Goal: Find specific page/section: Find specific page/section

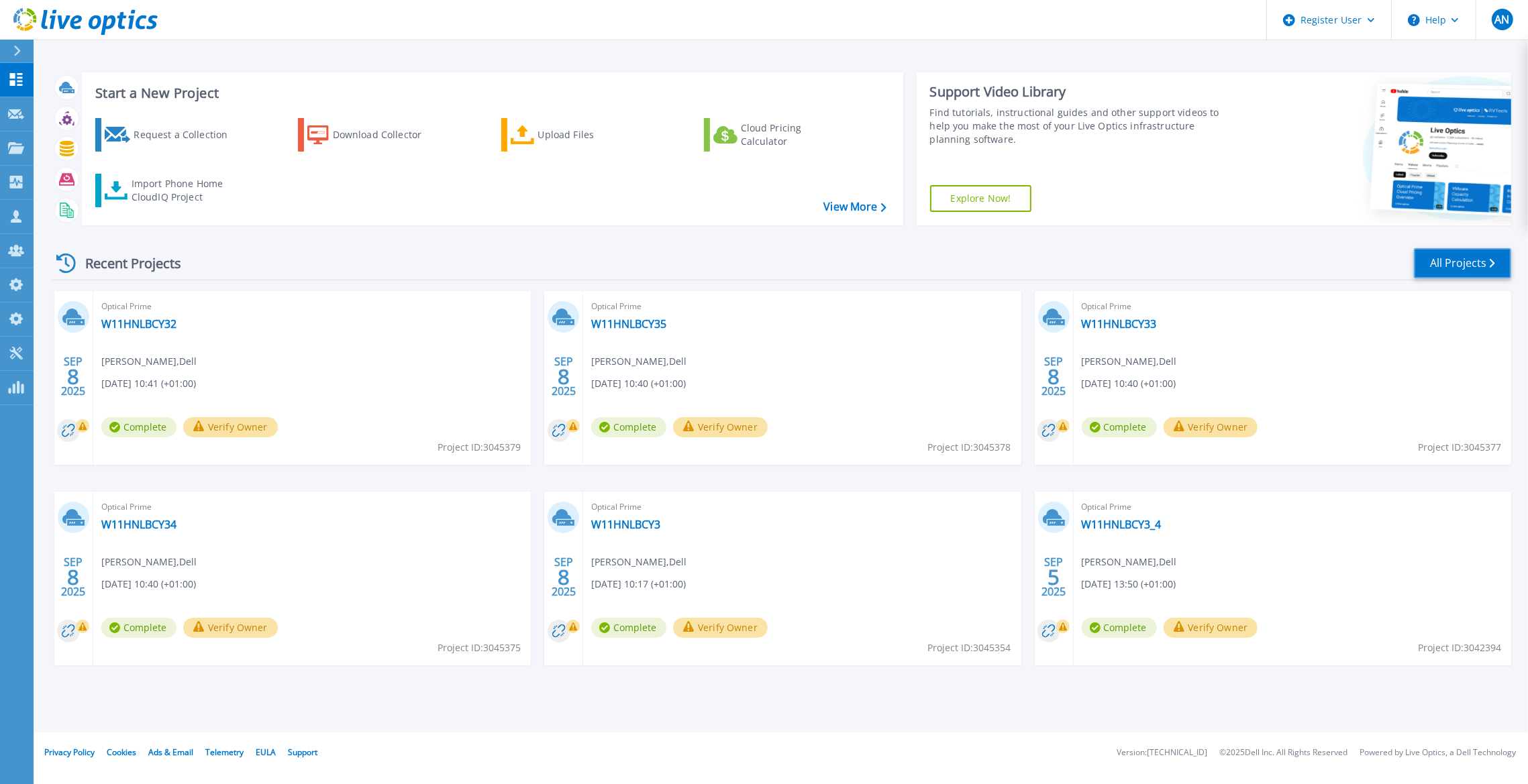
click at [1461, 255] on link "All Projects" at bounding box center [1462, 264] width 97 height 30
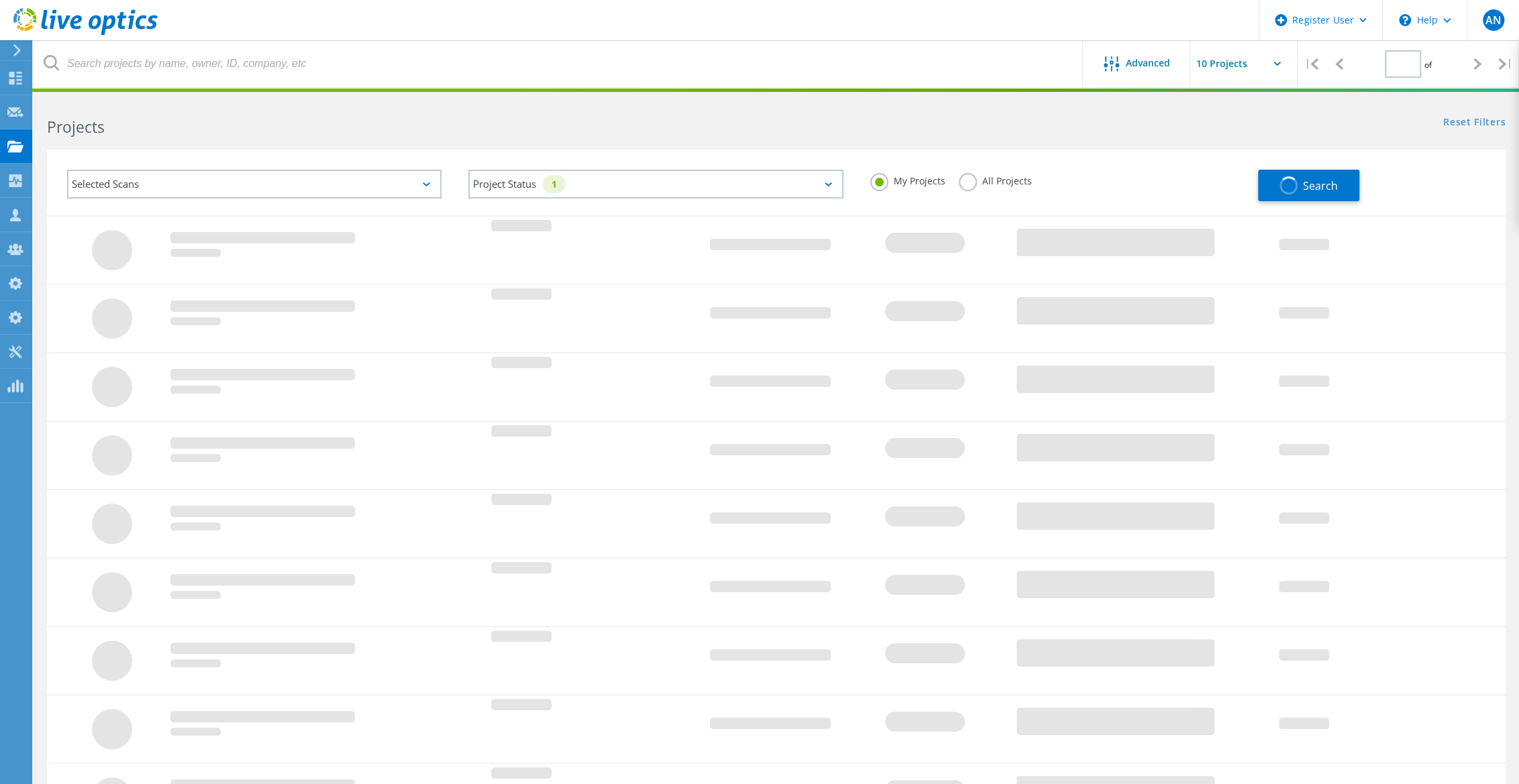
type input "1"
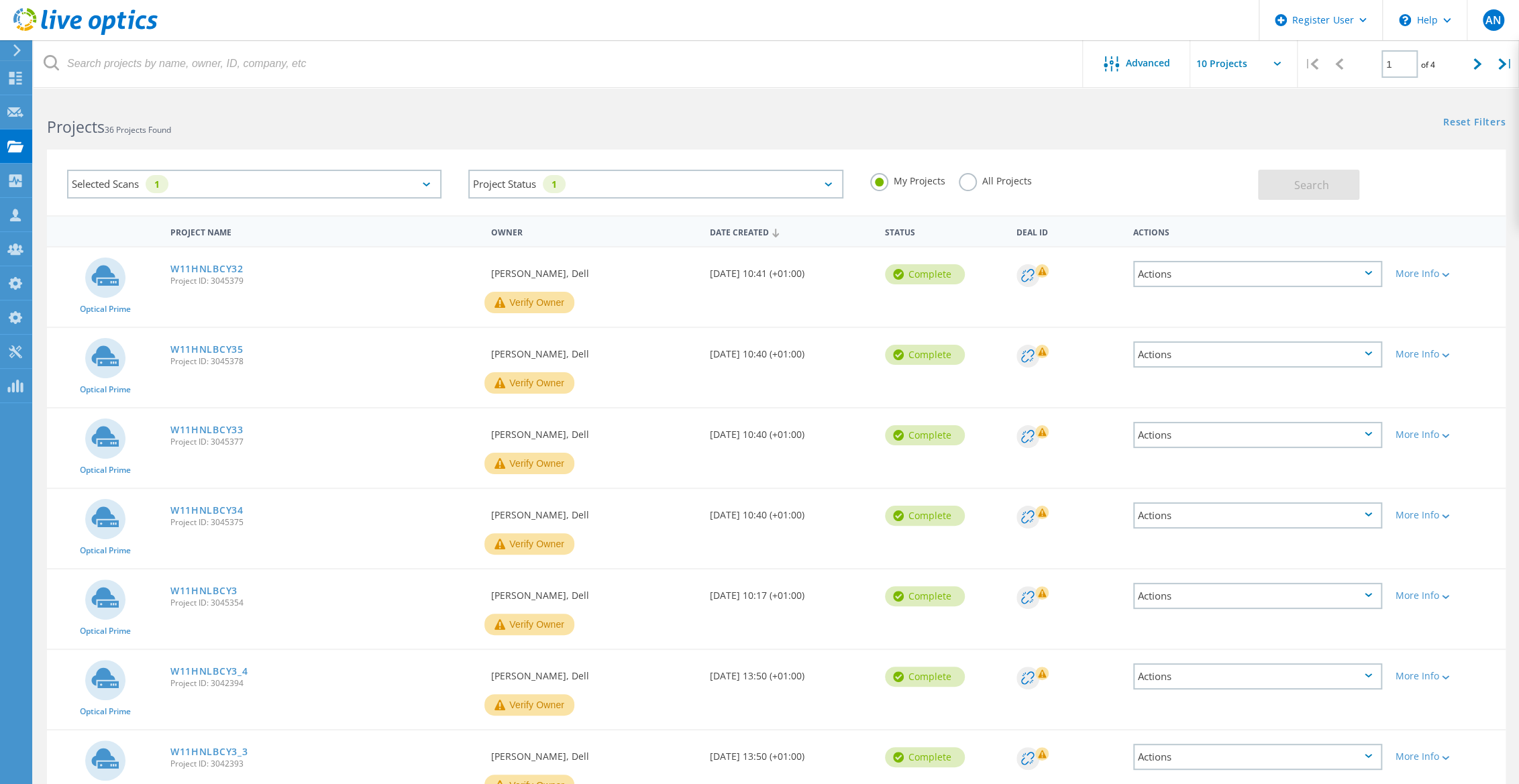
click at [1030, 187] on div "My Projects All Projects" at bounding box center [1057, 181] width 401 height 50
click at [1008, 184] on label "All Projects" at bounding box center [995, 180] width 73 height 13
click at [0, 0] on input "All Projects" at bounding box center [0, 0] width 0 height 0
click at [1321, 191] on span "Search" at bounding box center [1311, 185] width 35 height 14
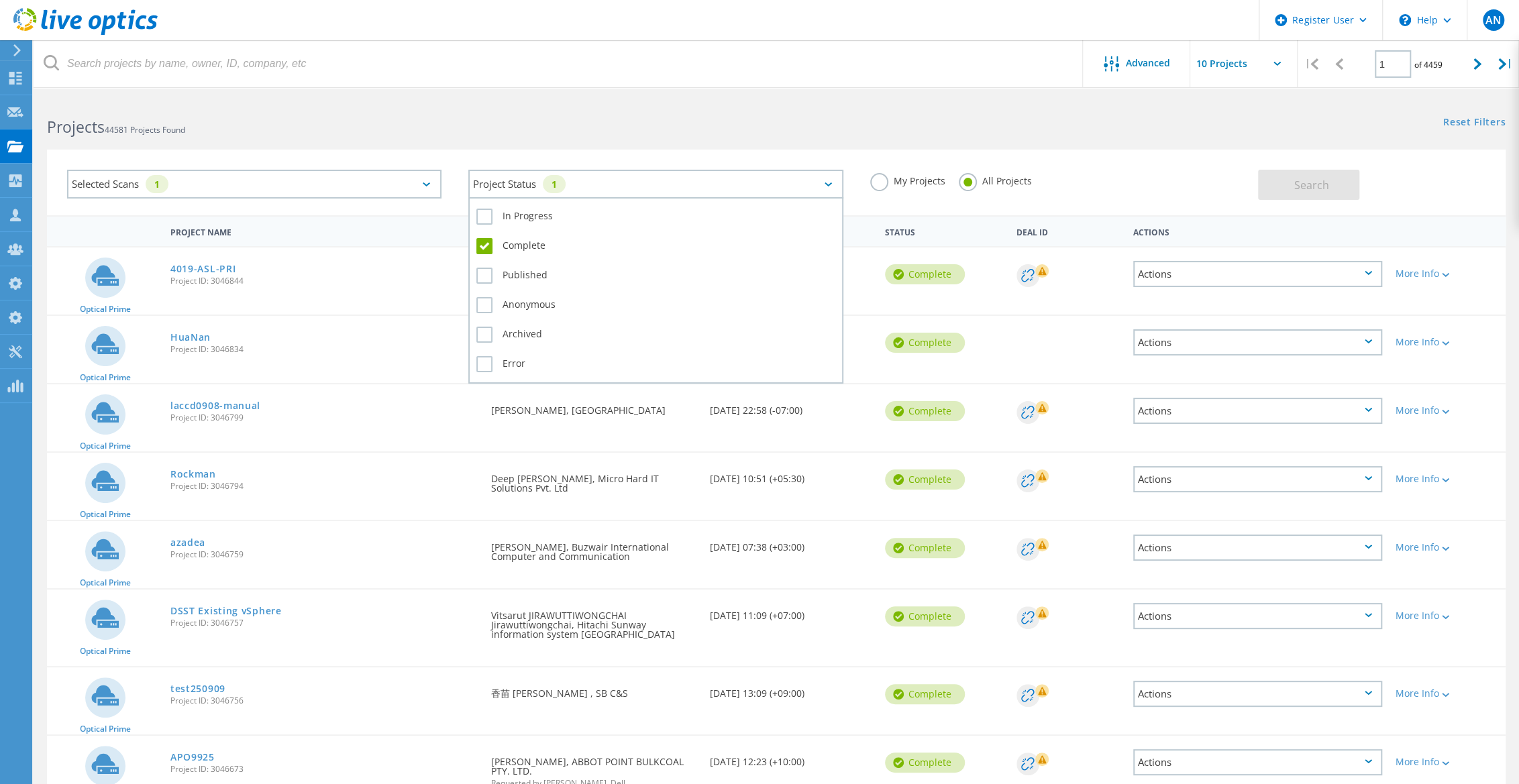
click at [525, 183] on div "Project Status 1" at bounding box center [655, 184] width 375 height 29
click at [492, 245] on label "Complete" at bounding box center [655, 246] width 358 height 16
click at [0, 0] on input "Complete" at bounding box center [0, 0] width 0 height 0
click at [503, 201] on div "In Progress Complete Published Anonymous Archived Error" at bounding box center [655, 290] width 375 height 187
click at [503, 202] on div "In Progress Complete Published Anonymous Archived Error" at bounding box center [655, 290] width 375 height 187
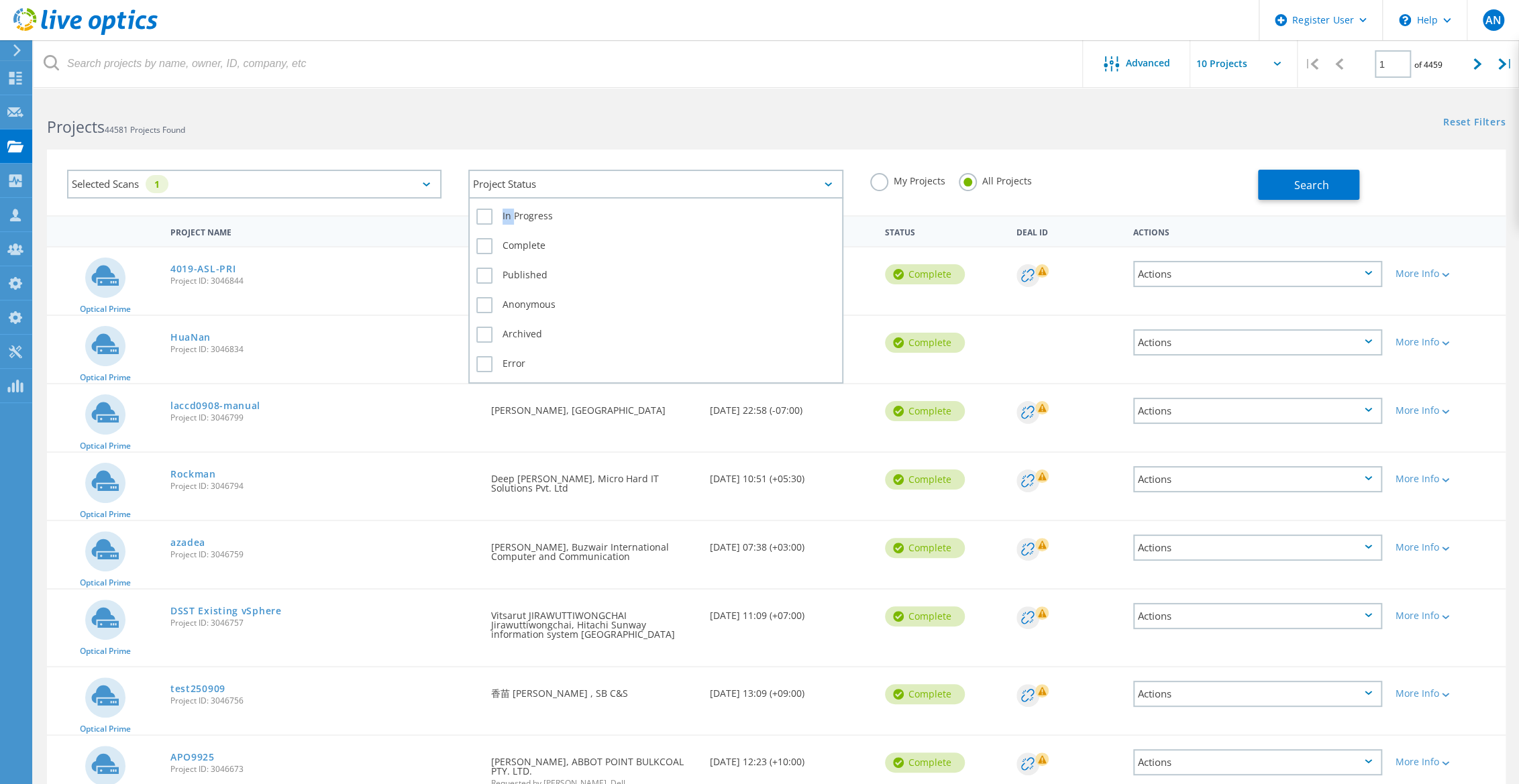
drag, startPoint x: 503, startPoint y: 202, endPoint x: 473, endPoint y: 211, distance: 31.3
click at [473, 211] on div "In Progress Complete Published Anonymous Archived Error" at bounding box center [655, 290] width 375 height 187
click at [483, 212] on label "In Progress" at bounding box center [655, 216] width 358 height 16
click at [0, 0] on input "In Progress" at bounding box center [0, 0] width 0 height 0
click at [1348, 171] on button "Search" at bounding box center [1309, 185] width 101 height 30
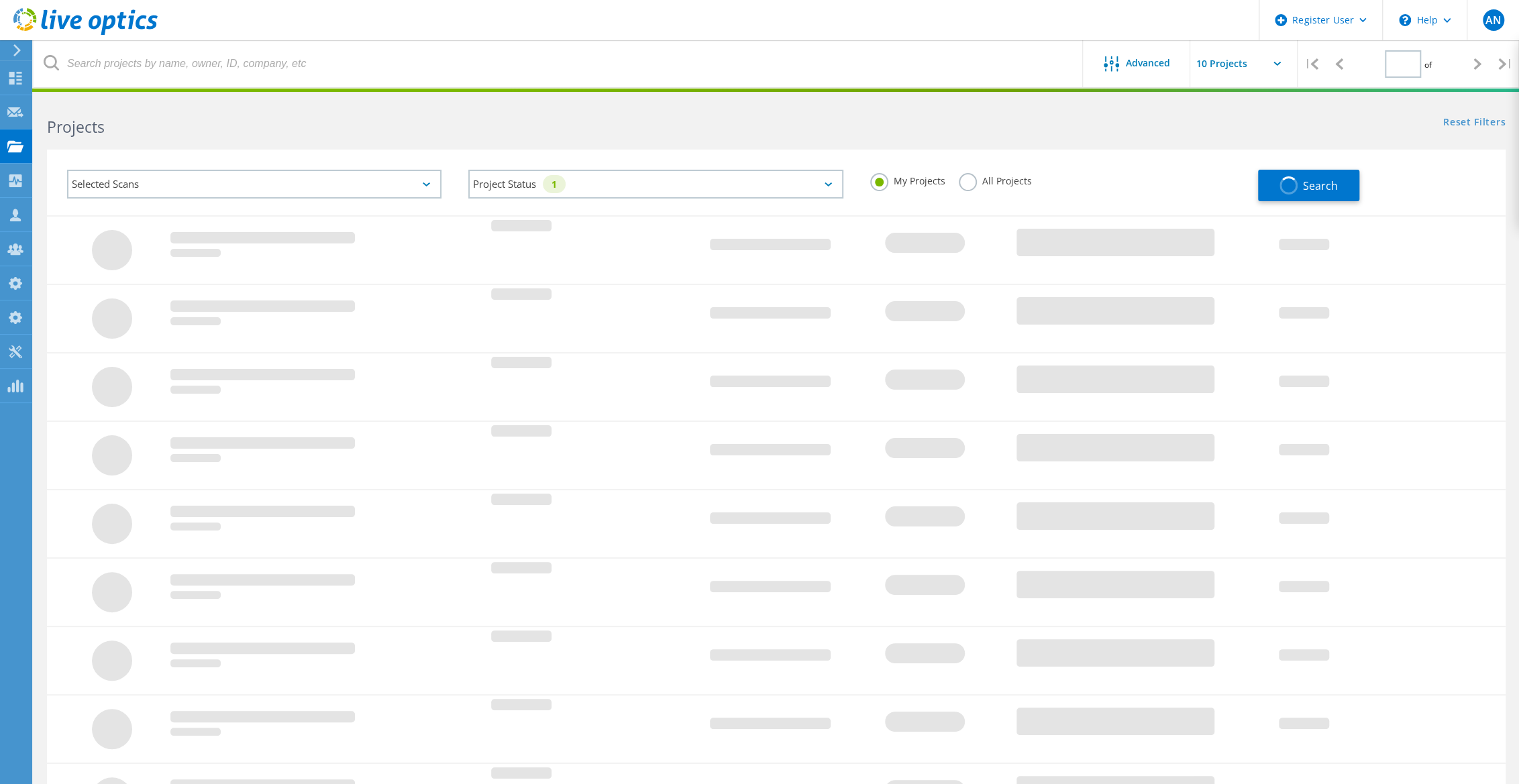
type input "1"
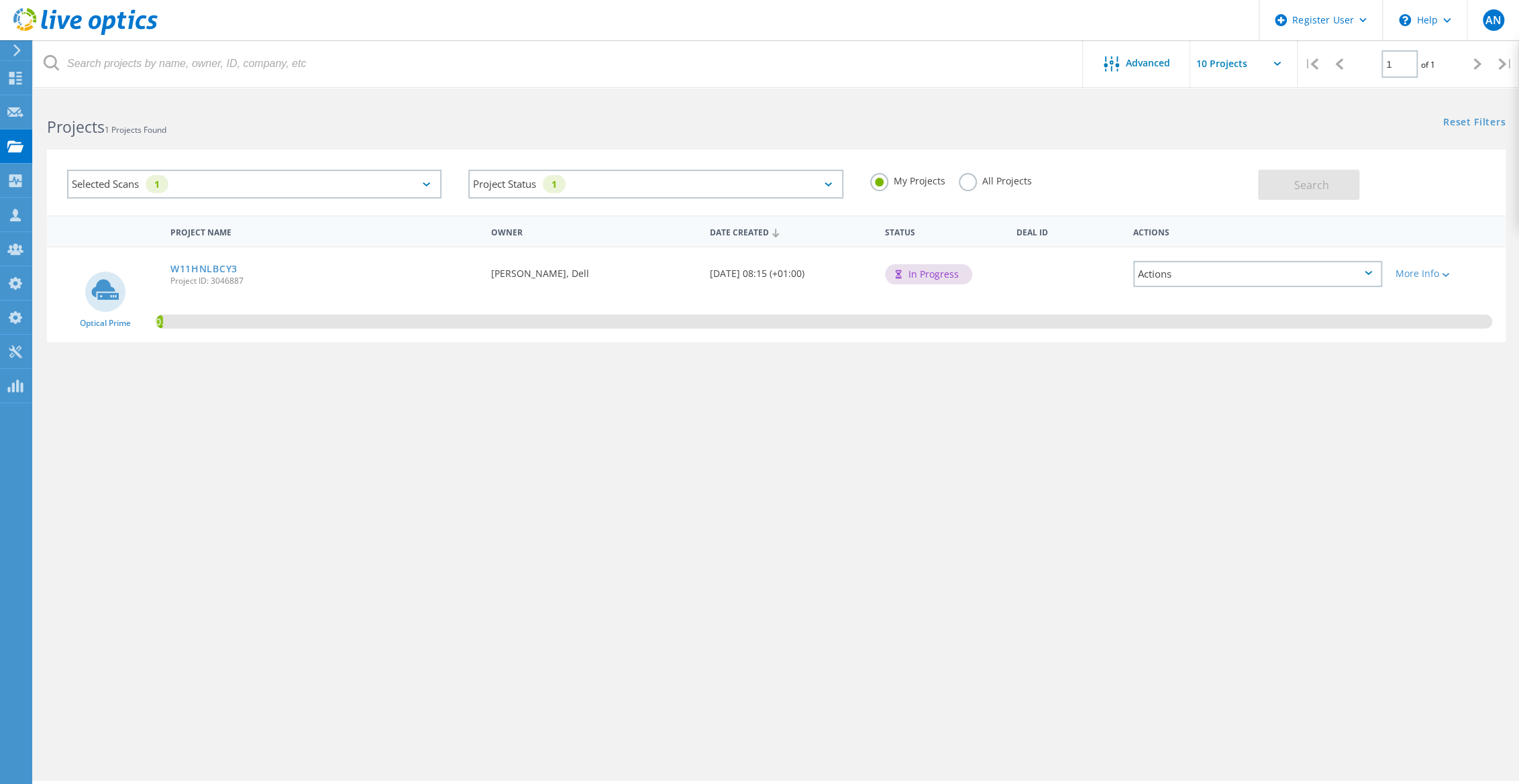
click at [1001, 176] on label "All Projects" at bounding box center [995, 180] width 73 height 13
click at [0, 0] on input "All Projects" at bounding box center [0, 0] width 0 height 0
click at [1279, 191] on button "Search" at bounding box center [1309, 185] width 101 height 30
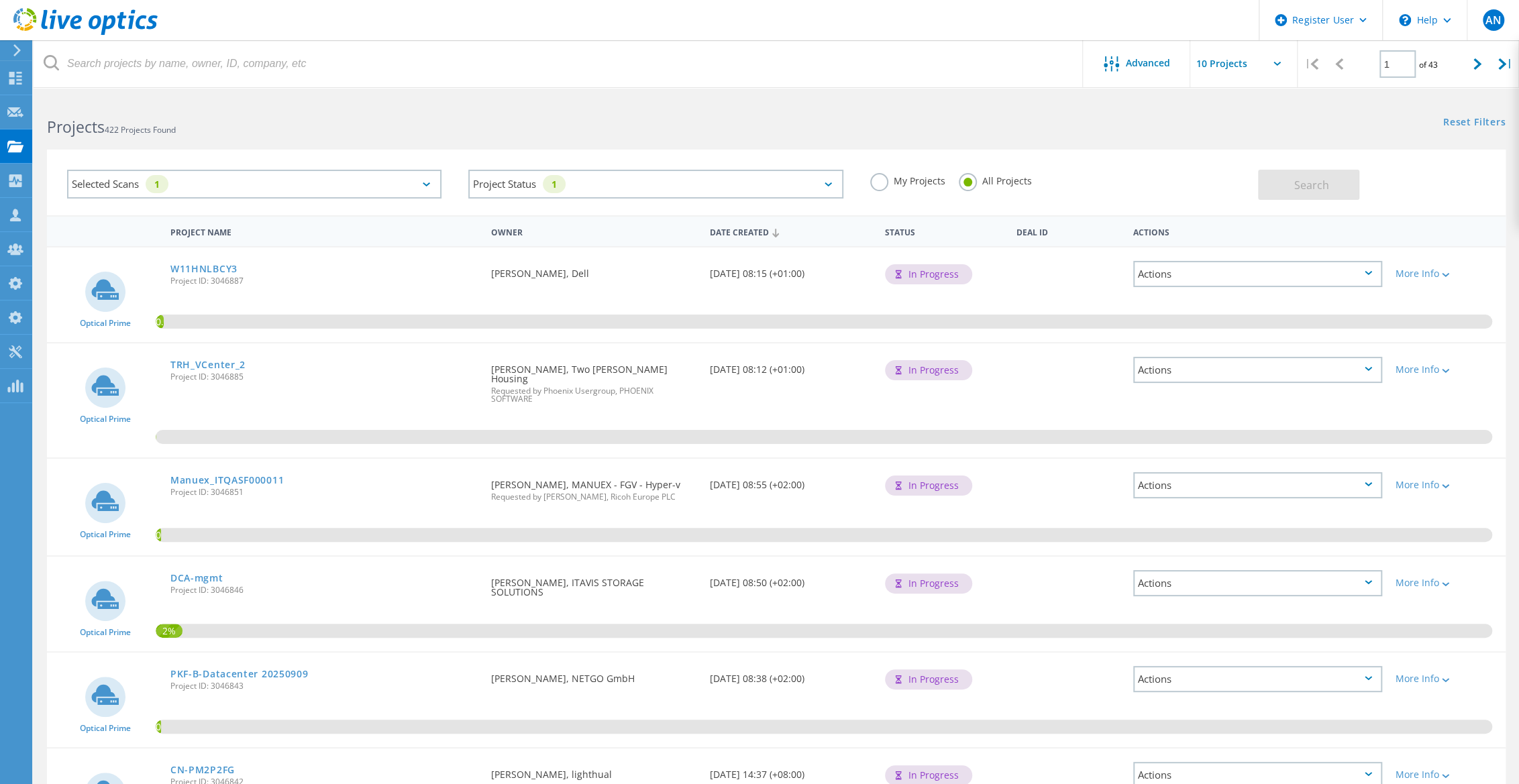
click at [1262, 59] on input "text" at bounding box center [1257, 63] width 134 height 47
click at [1253, 164] on div "Show 40 Projects" at bounding box center [1258, 165] width 133 height 22
type input "Show 40 Projects"
click at [221, 269] on link "W11HNLBCY3" at bounding box center [205, 269] width 67 height 10
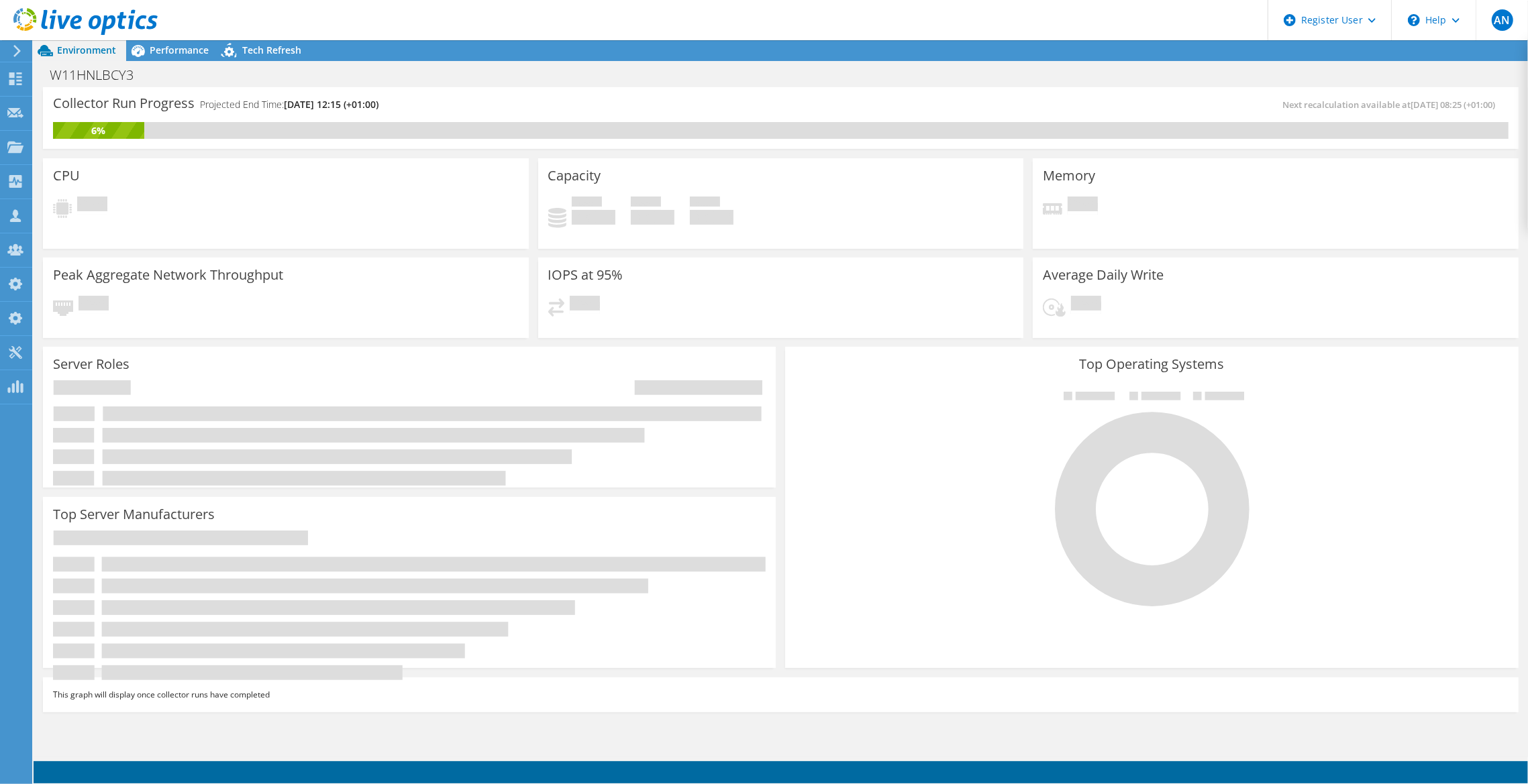
click at [106, 10] on icon at bounding box center [86, 22] width 144 height 27
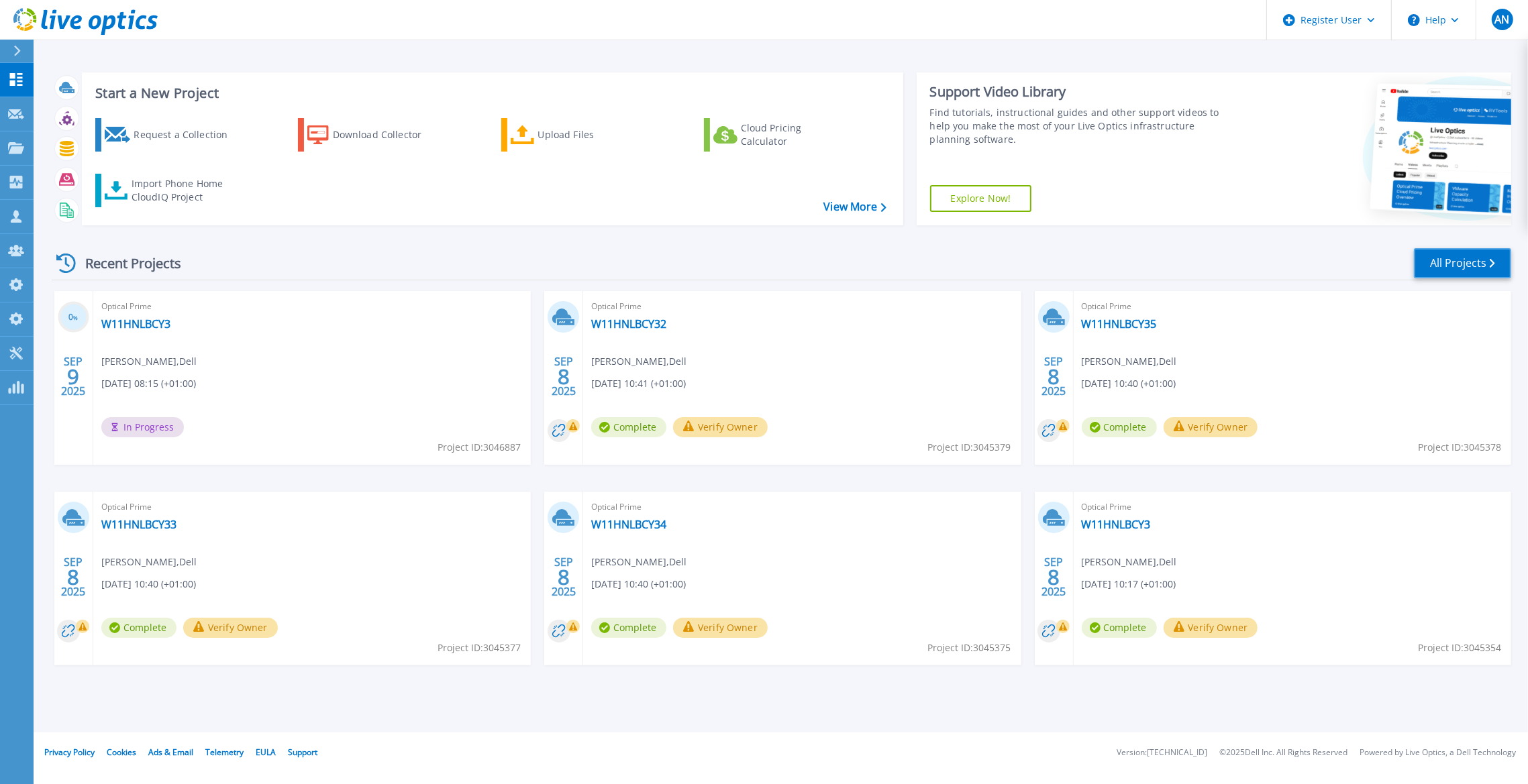
click at [1498, 270] on link "All Projects" at bounding box center [1462, 264] width 97 height 30
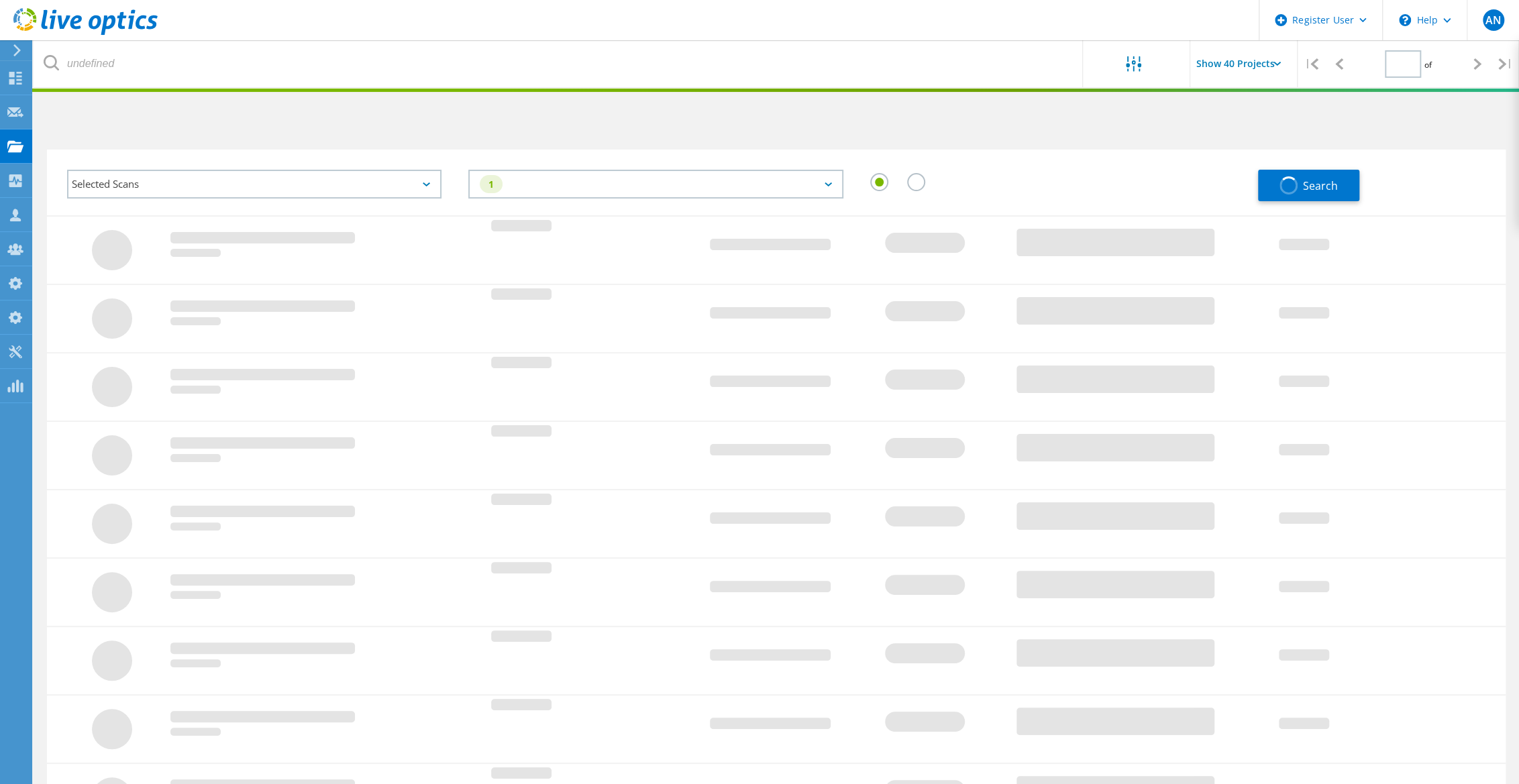
type input "1"
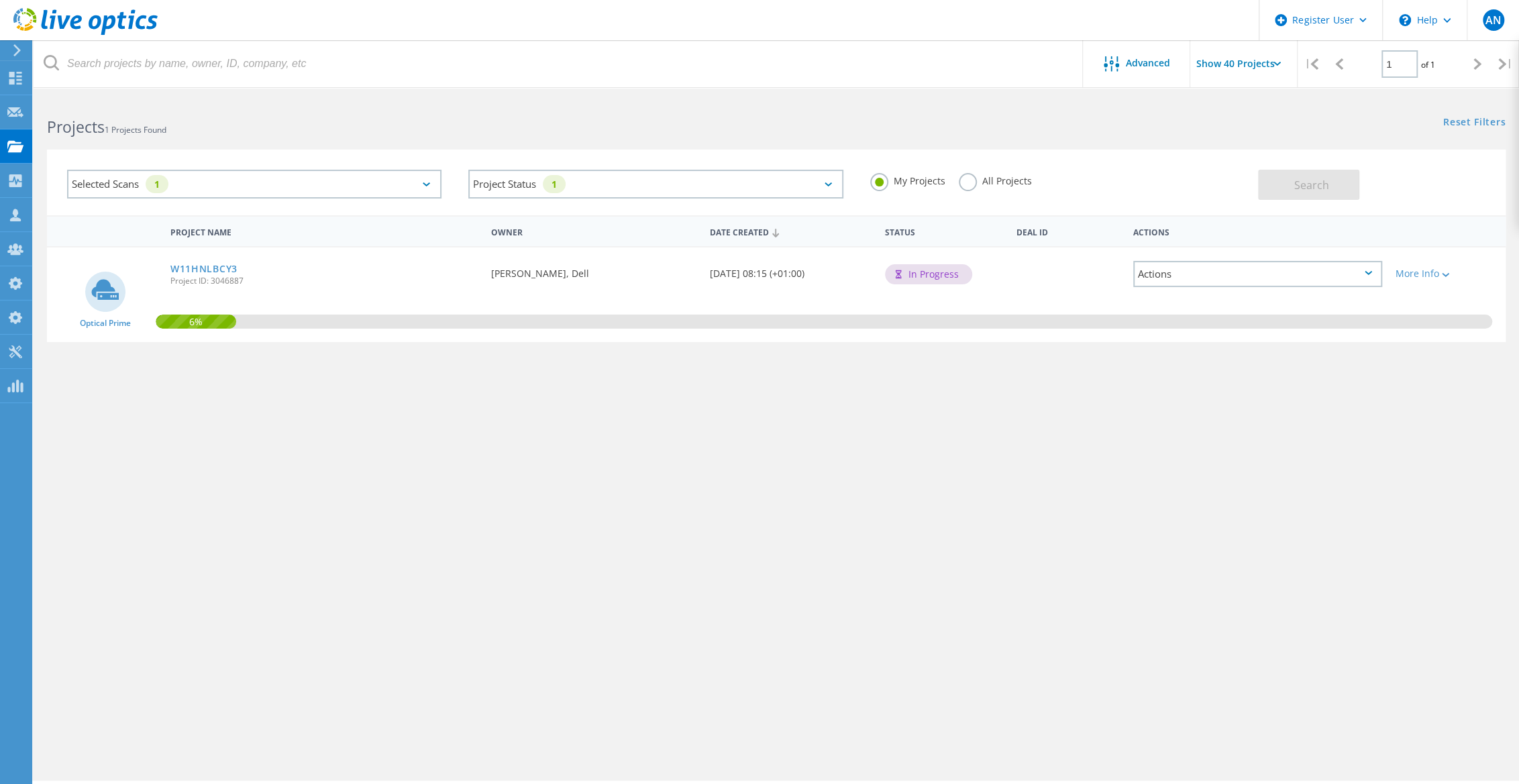
click at [990, 181] on label "All Projects" at bounding box center [995, 180] width 73 height 13
click at [0, 0] on input "All Projects" at bounding box center [0, 0] width 0 height 0
click at [1279, 191] on button "Search" at bounding box center [1309, 185] width 101 height 30
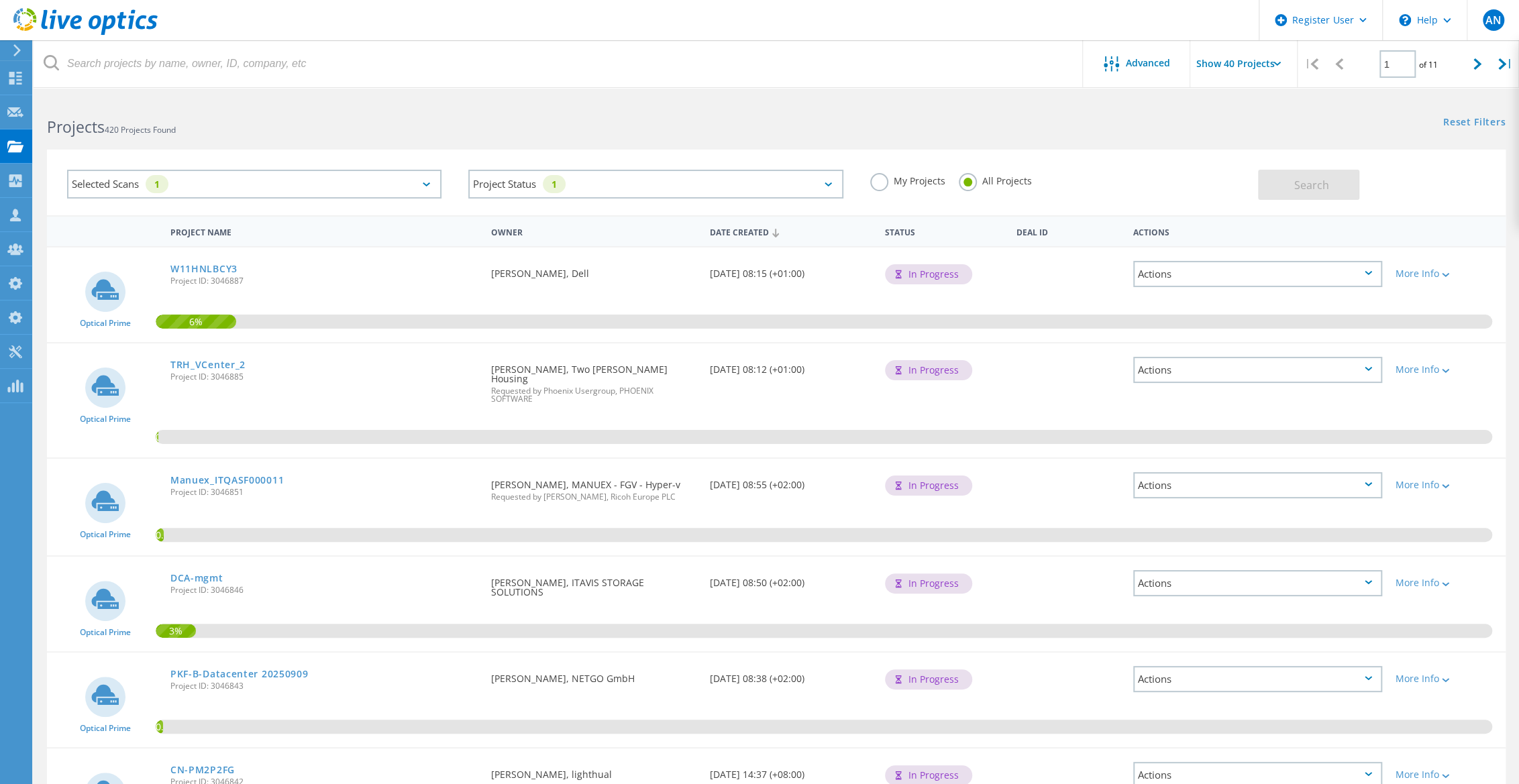
click at [754, 138] on div "Selected Scans 1 Project Status 1 In Progress Complete Published Anonymous Arch…" at bounding box center [776, 174] width 1485 height 83
click at [84, 18] on icon at bounding box center [86, 22] width 144 height 27
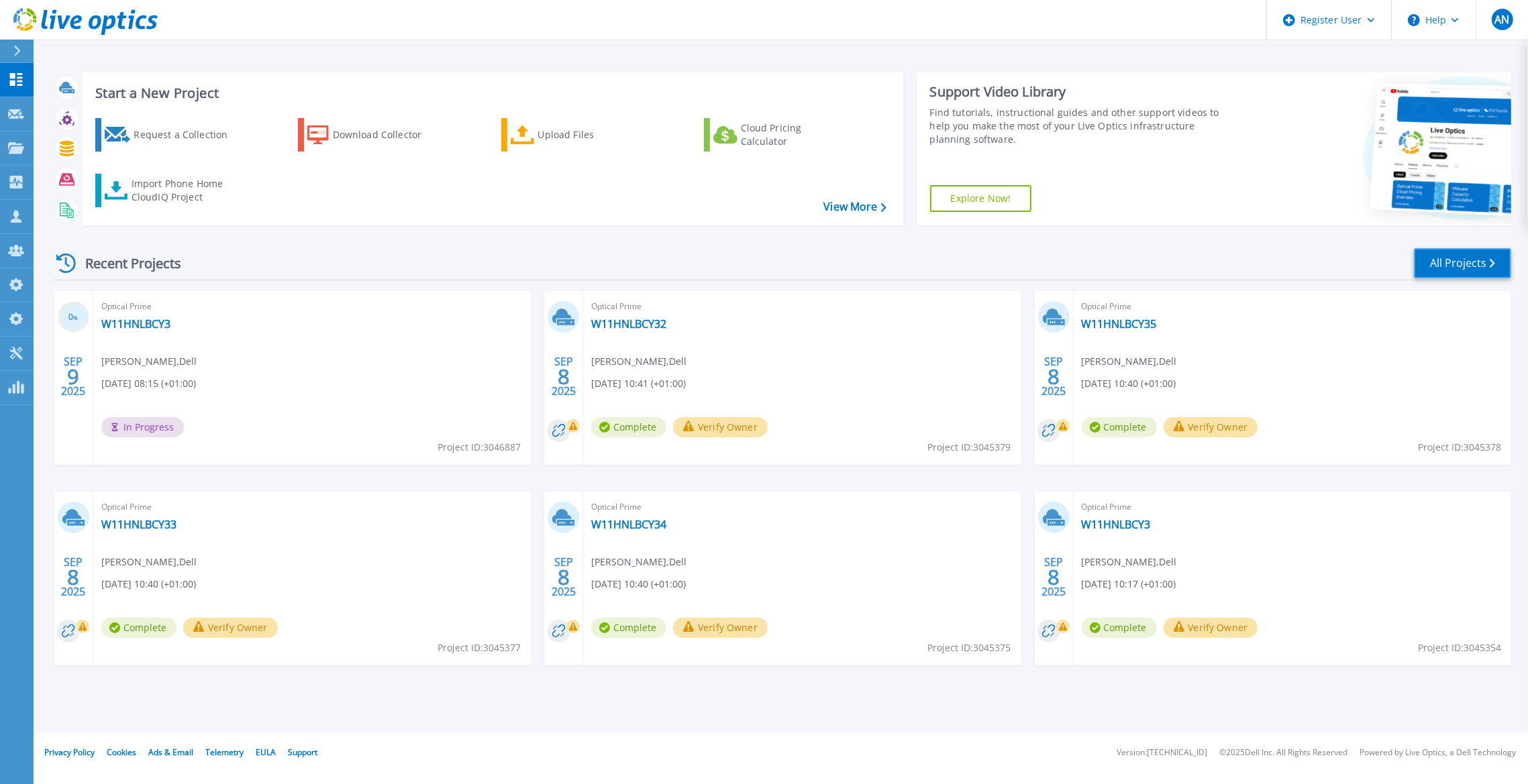
click at [1474, 265] on link "All Projects" at bounding box center [1462, 264] width 97 height 30
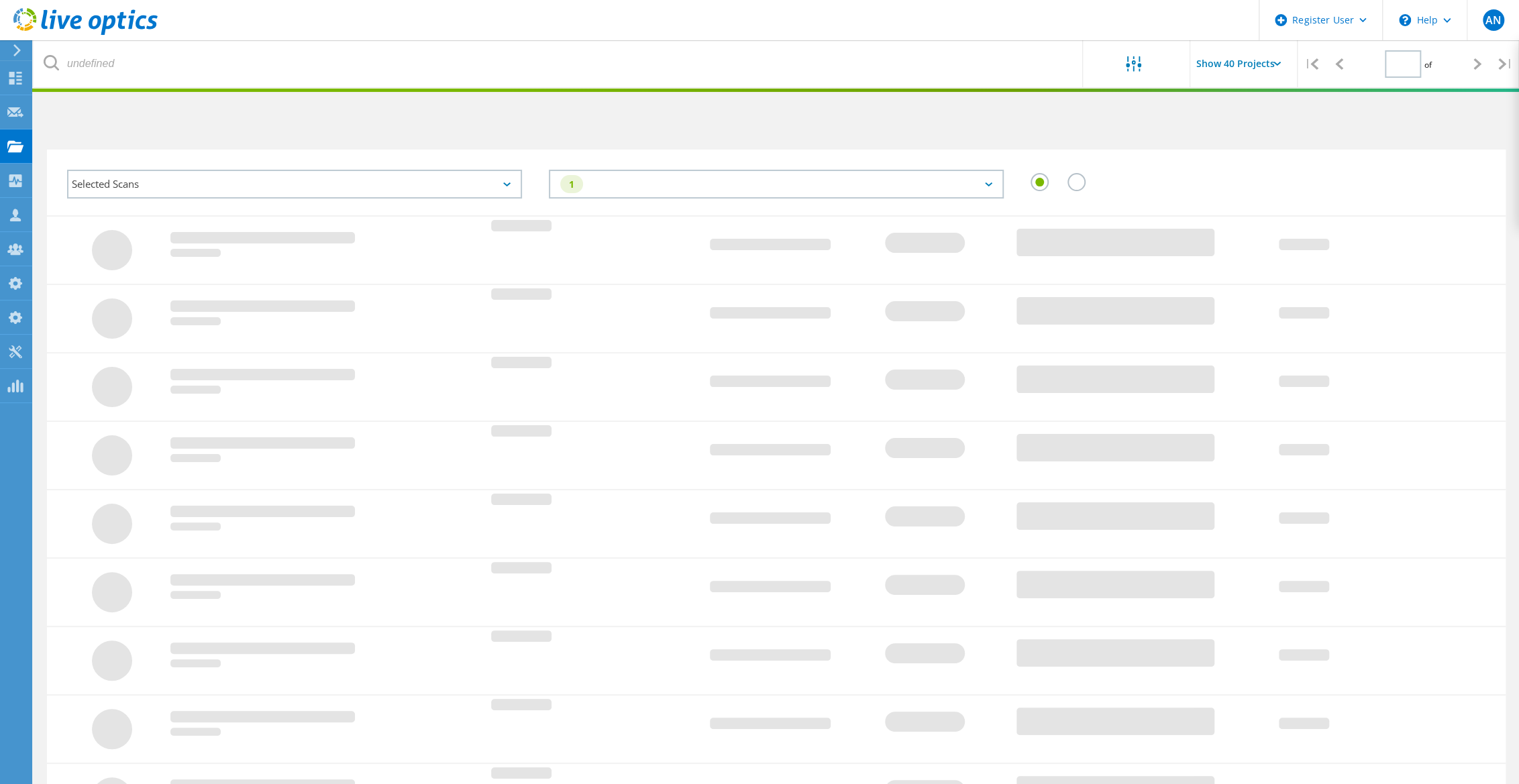
type input "1"
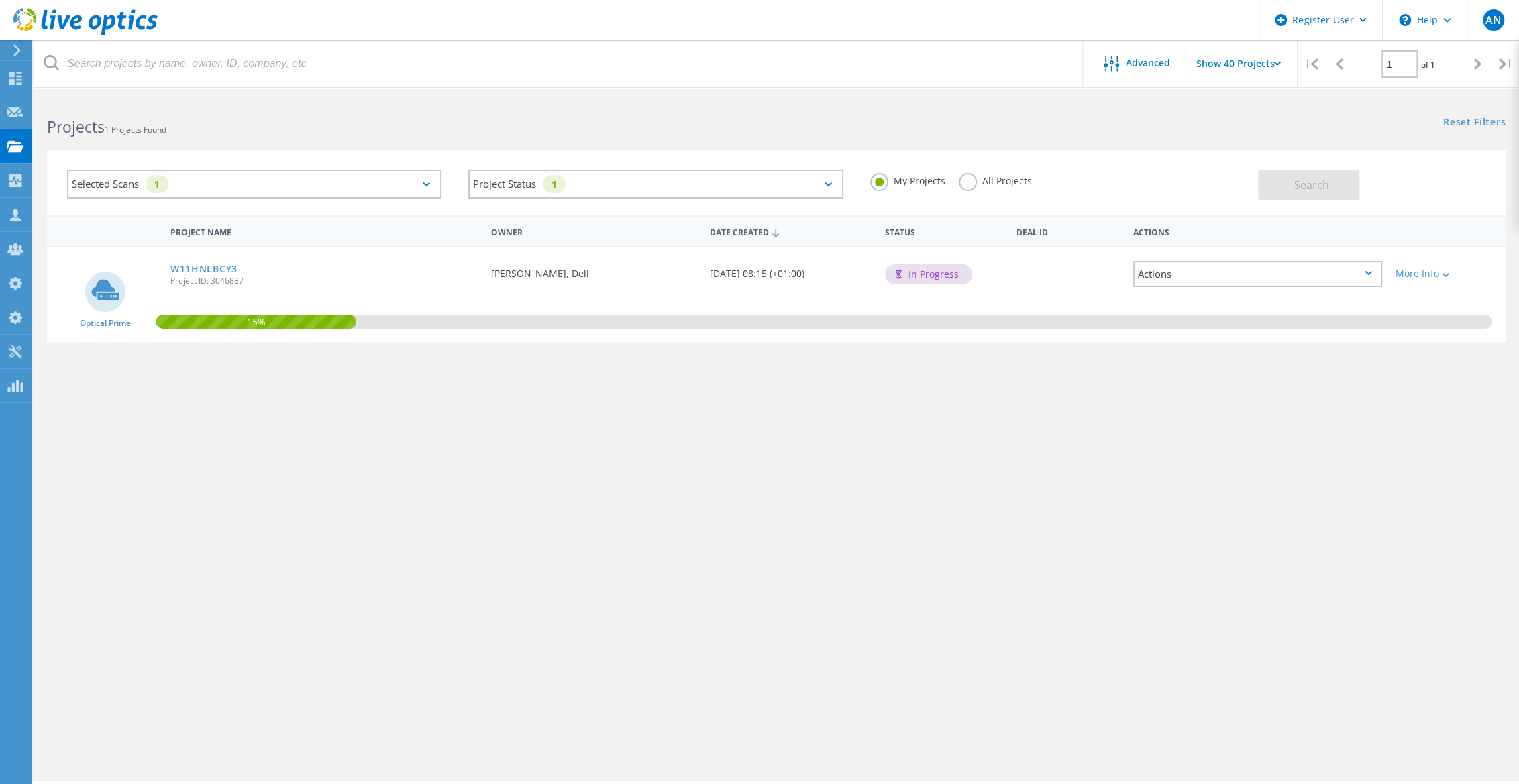
click at [1044, 176] on div "My Projects All Projects" at bounding box center [1057, 181] width 401 height 50
click at [1012, 175] on label "All Projects" at bounding box center [995, 180] width 73 height 13
click at [0, 0] on input "All Projects" at bounding box center [0, 0] width 0 height 0
click at [1331, 184] on button "Search" at bounding box center [1309, 185] width 101 height 30
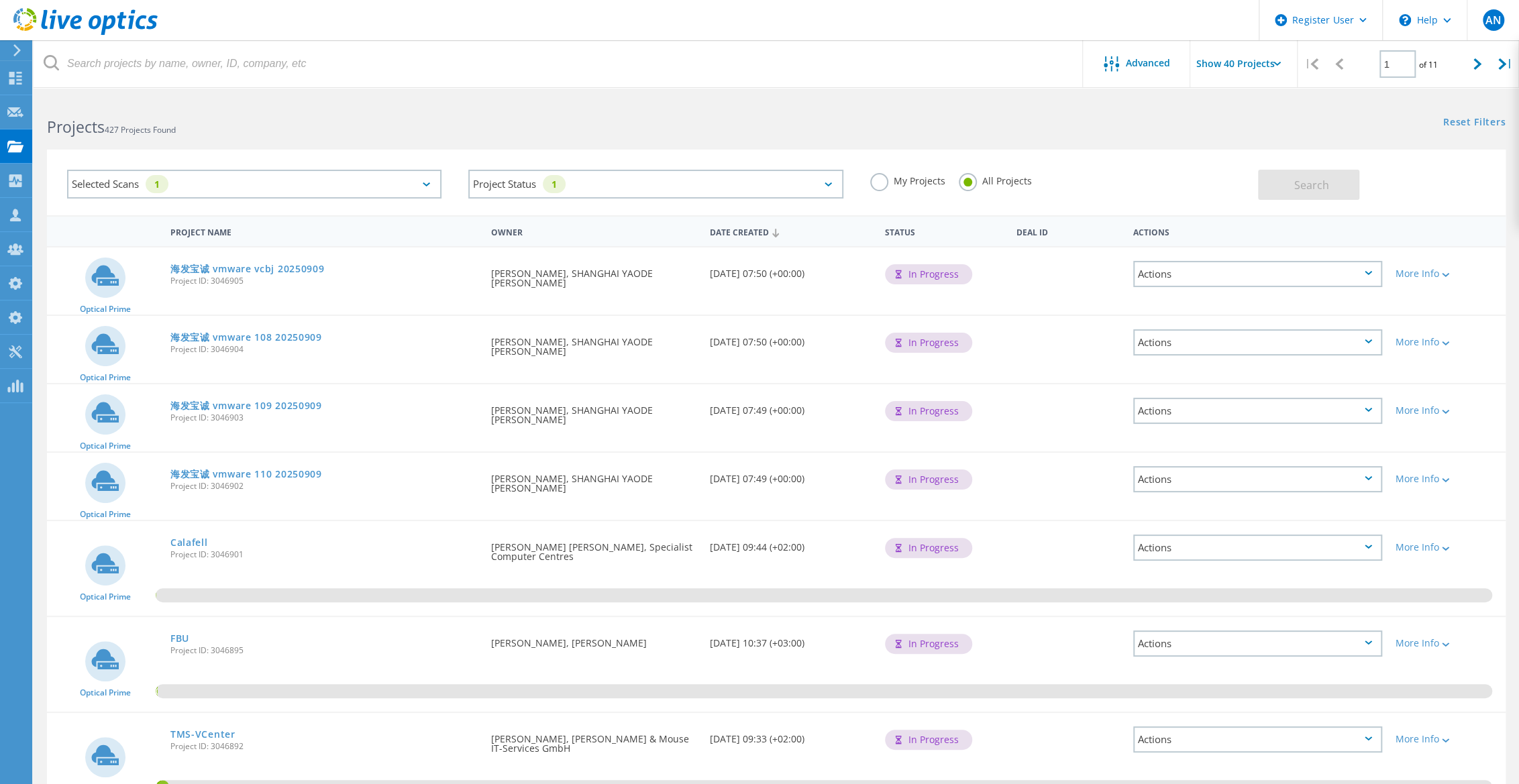
click at [249, 185] on div "Selected Scans 1" at bounding box center [254, 184] width 375 height 29
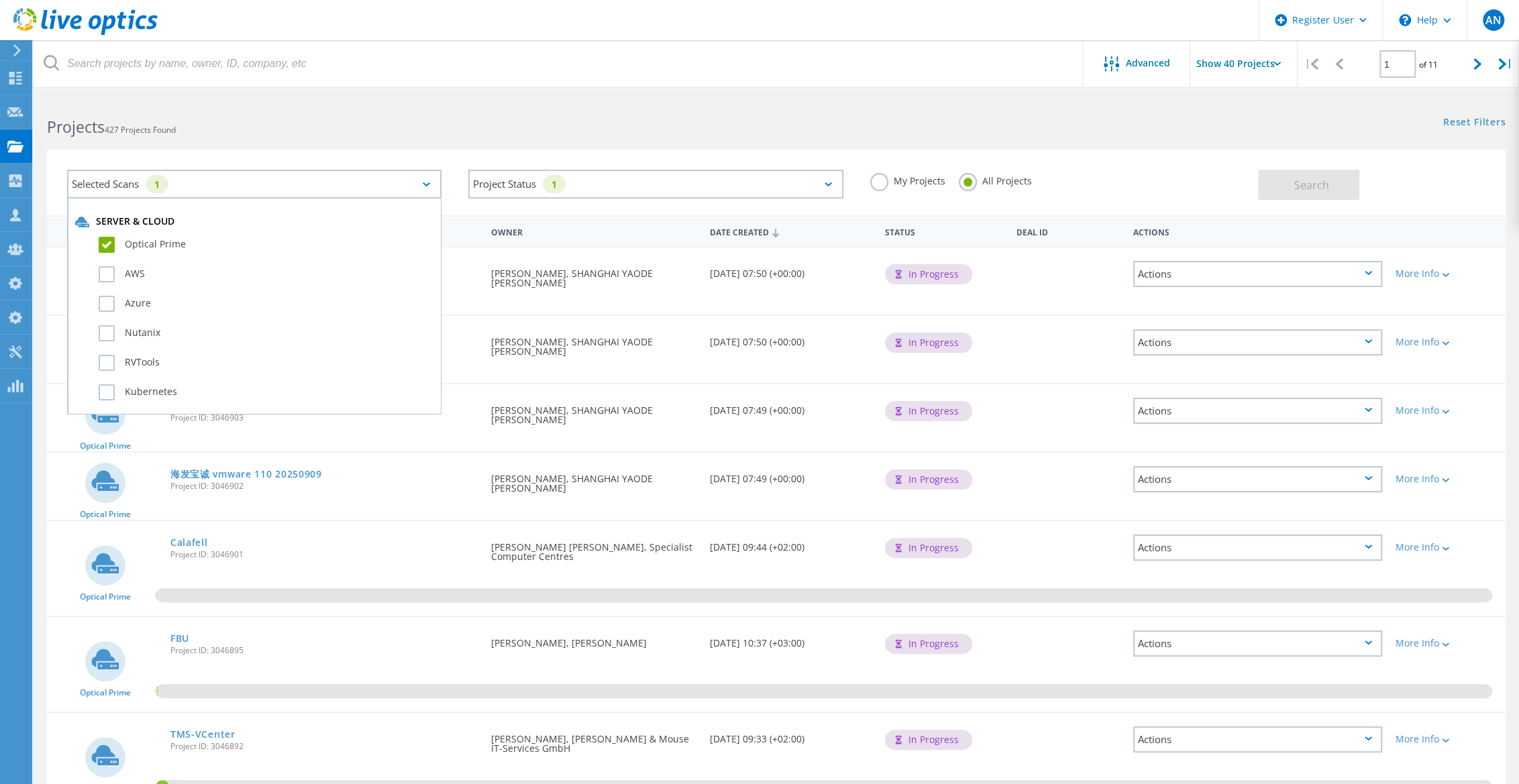
click at [367, 141] on div "Selected Scans 1 Server & Cloud Optical Prime AWS Azure Nutanix RVTools Kuberne…" at bounding box center [776, 174] width 1485 height 83
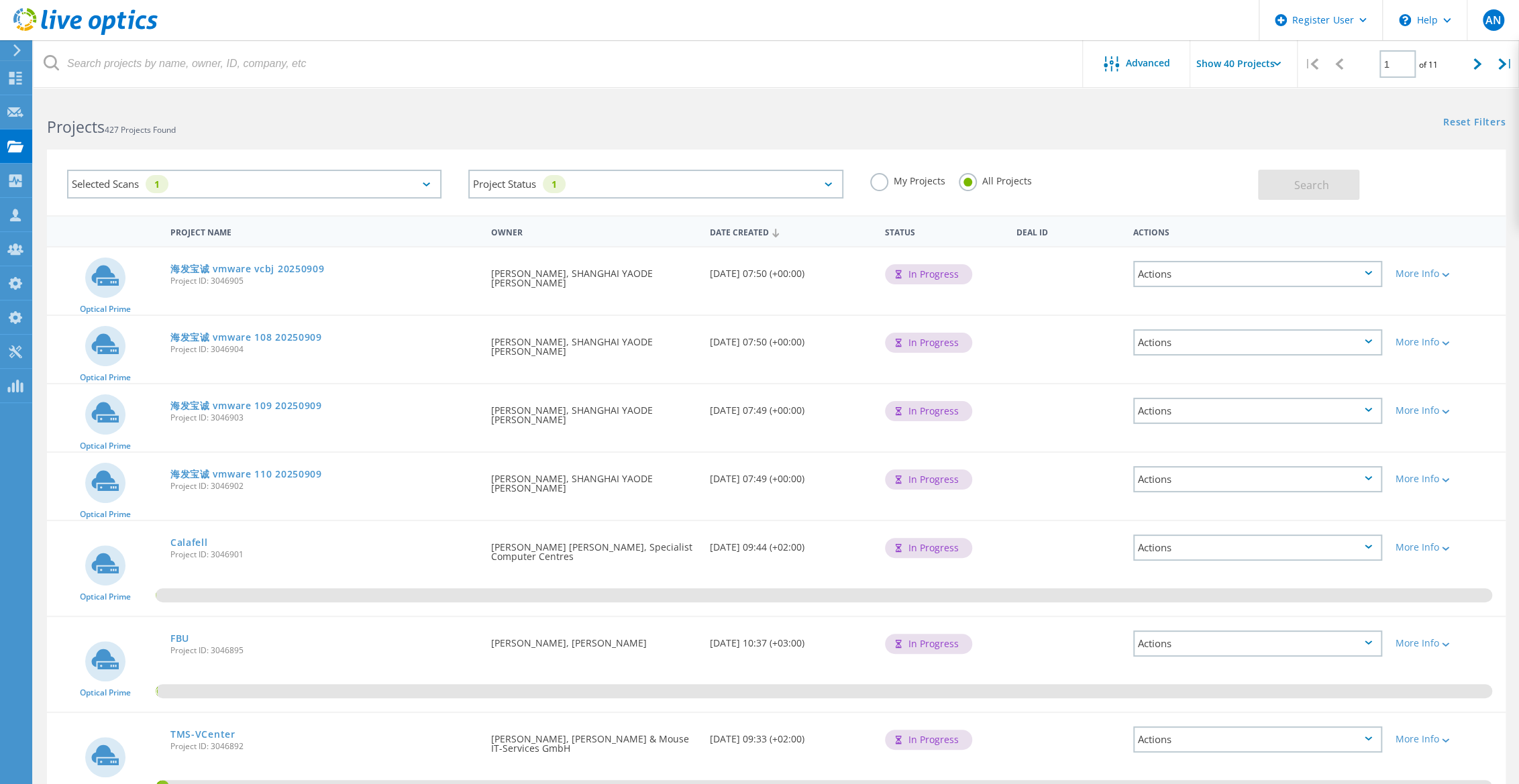
drag, startPoint x: 544, startPoint y: 168, endPoint x: 550, endPoint y: 181, distance: 14.3
click at [545, 172] on div "Project Status 1 In Progress Complete Published Anonymous Archived Error" at bounding box center [655, 184] width 401 height 55
click at [550, 183] on div "1" at bounding box center [554, 184] width 22 height 18
click at [523, 148] on div "Selected Scans 1 Project Status 1 In Progress Complete Published Anonymous Arch…" at bounding box center [776, 174] width 1485 height 83
click at [334, 177] on div "Selected Scans 1" at bounding box center [254, 184] width 375 height 29
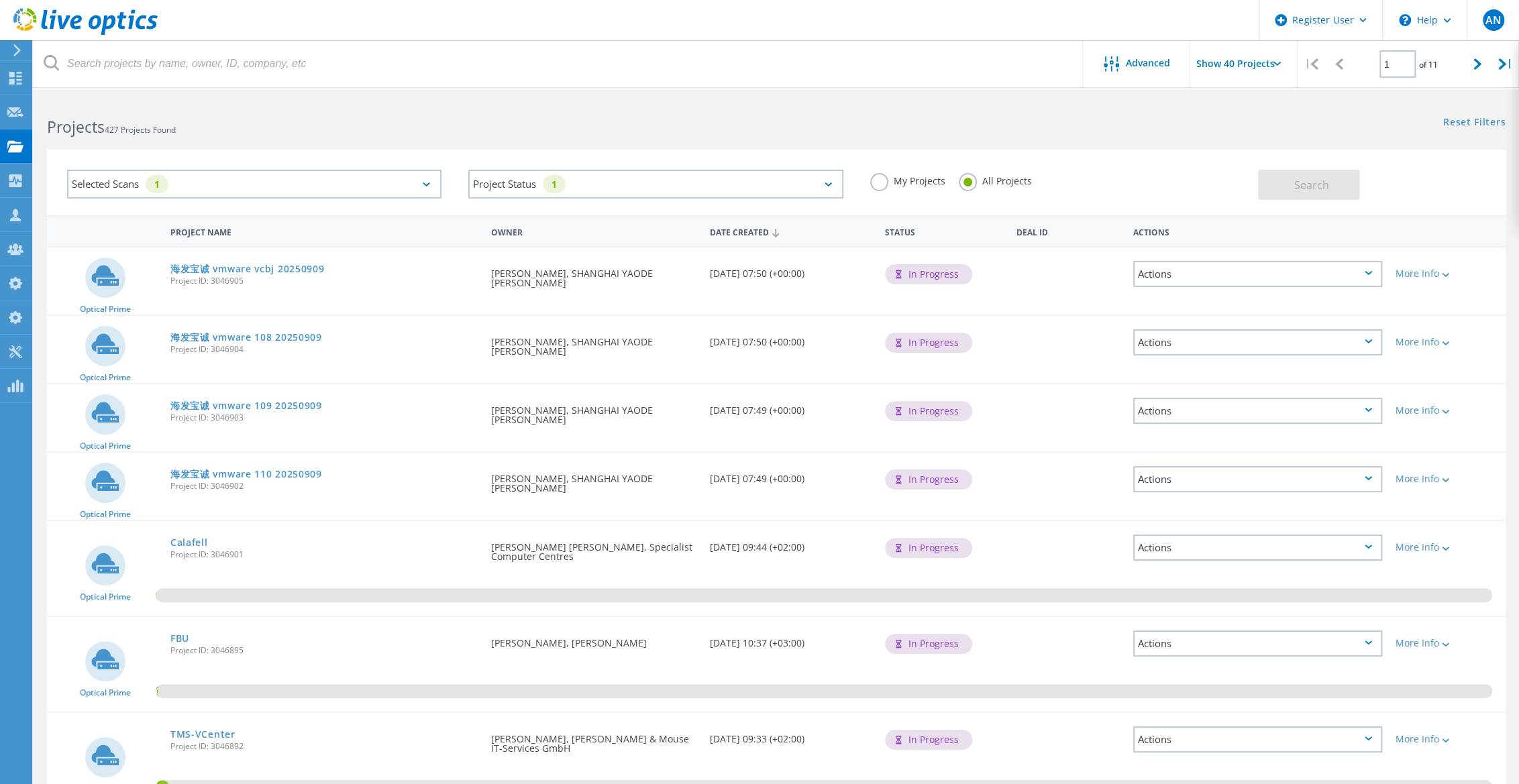
click at [359, 141] on div "Selected Scans 1 Project Status 1 In Progress Complete Published Anonymous Arch…" at bounding box center [776, 174] width 1485 height 83
click at [517, 88] on div at bounding box center [760, 90] width 1519 height 3
